Goal: Information Seeking & Learning: Learn about a topic

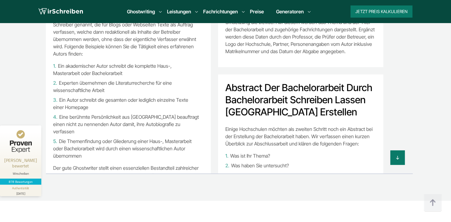
scroll to position [5213, 0]
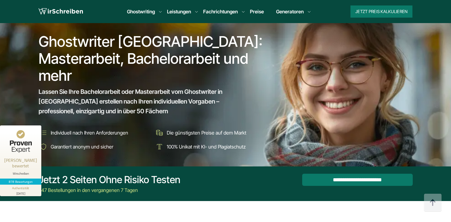
scroll to position [5207, 0]
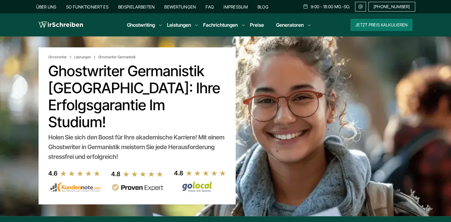
scroll to position [96, 0]
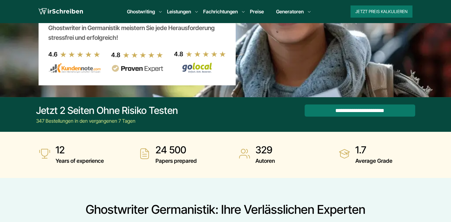
click at [268, 144] on strong "329" at bounding box center [264, 150] width 19 height 12
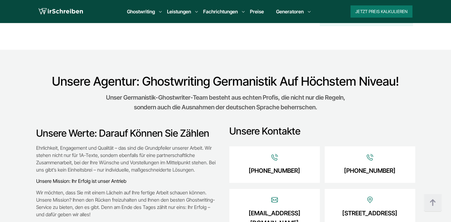
scroll to position [866, 0]
